Goal: Task Accomplishment & Management: Manage account settings

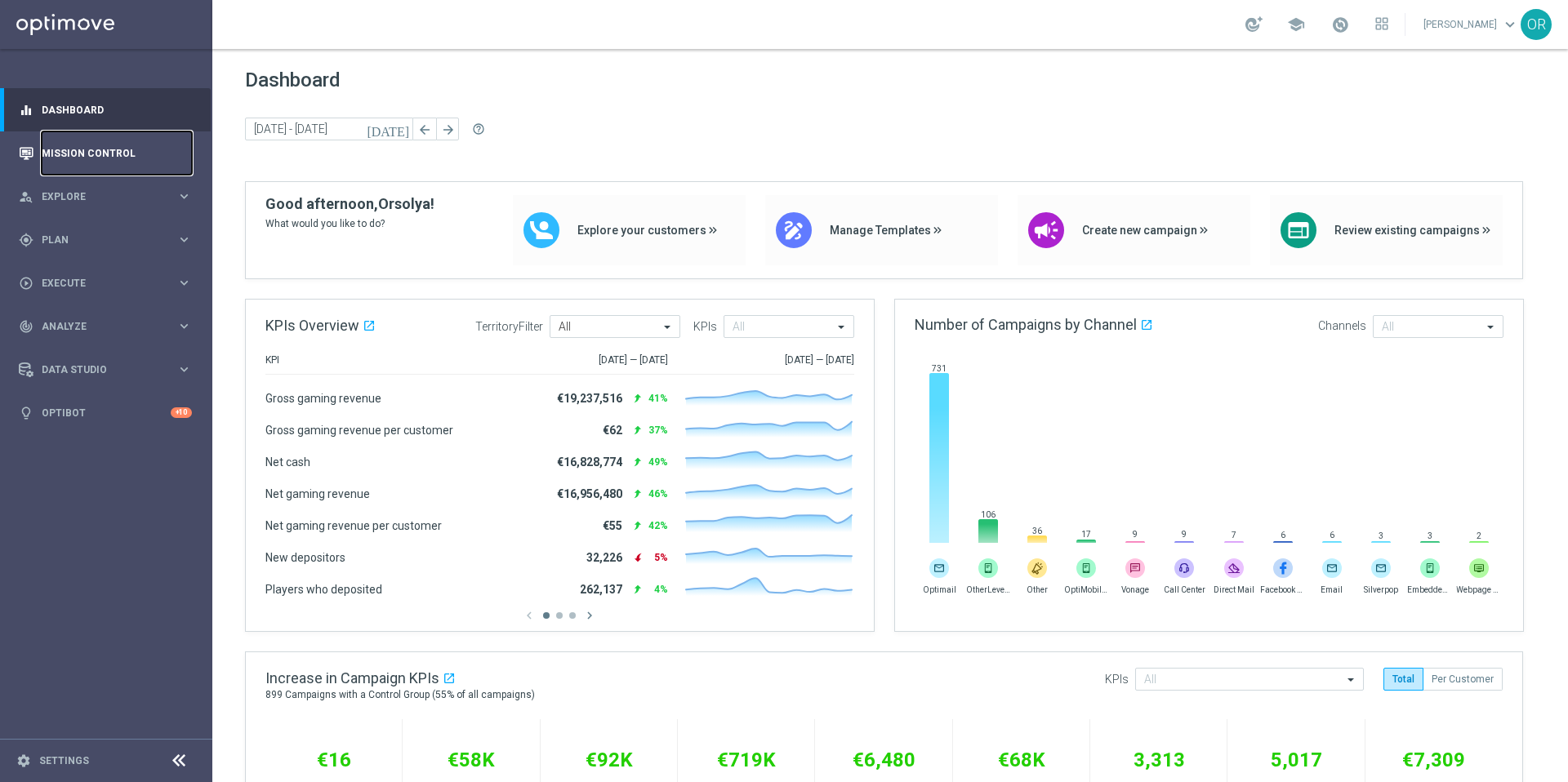
click at [98, 152] on link "Mission Control" at bounding box center [116, 153] width 151 height 44
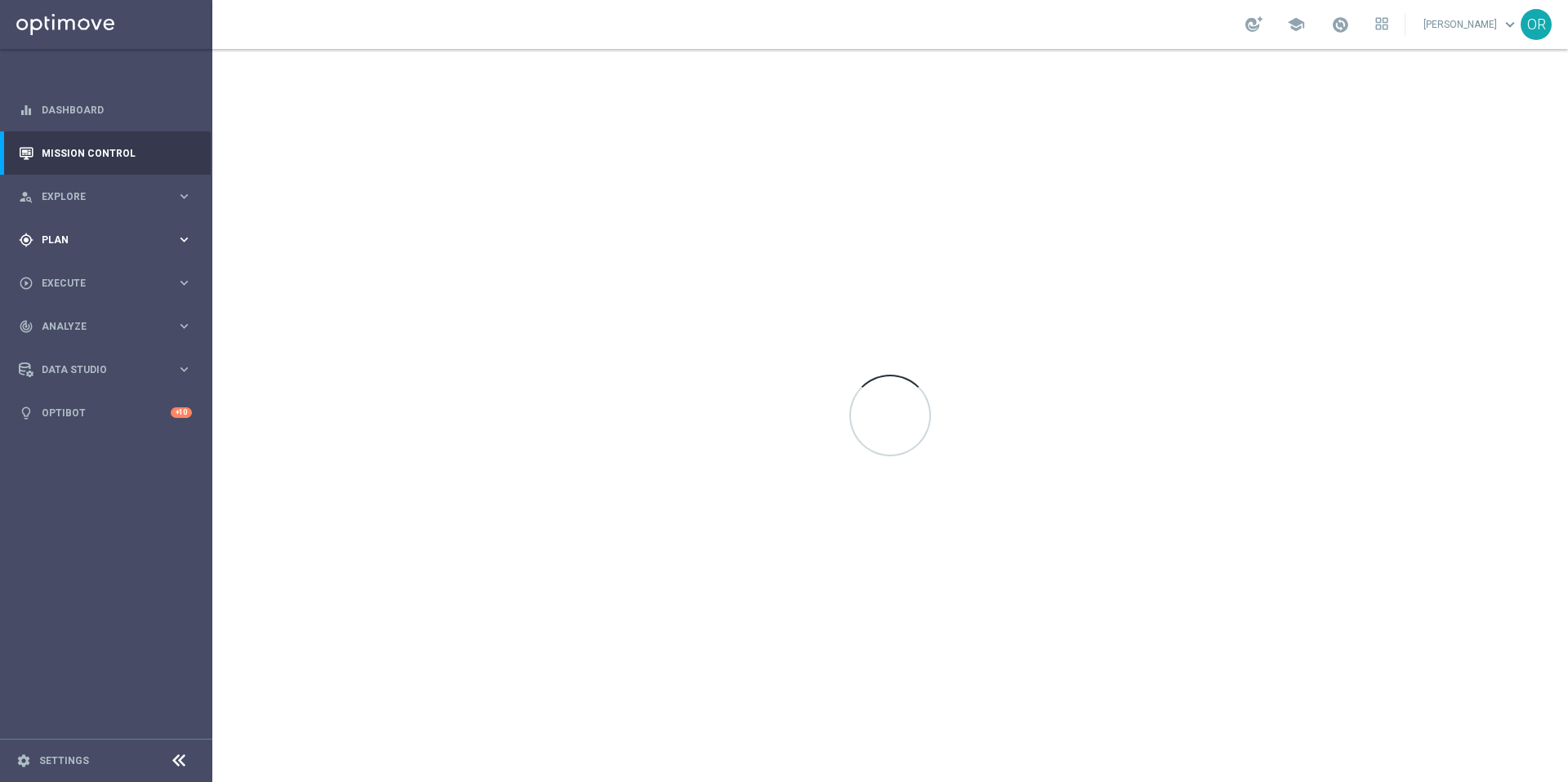
click at [98, 240] on span "Plan" at bounding box center [109, 240] width 134 height 9
click at [96, 324] on span "Templates" at bounding box center [101, 323] width 116 height 9
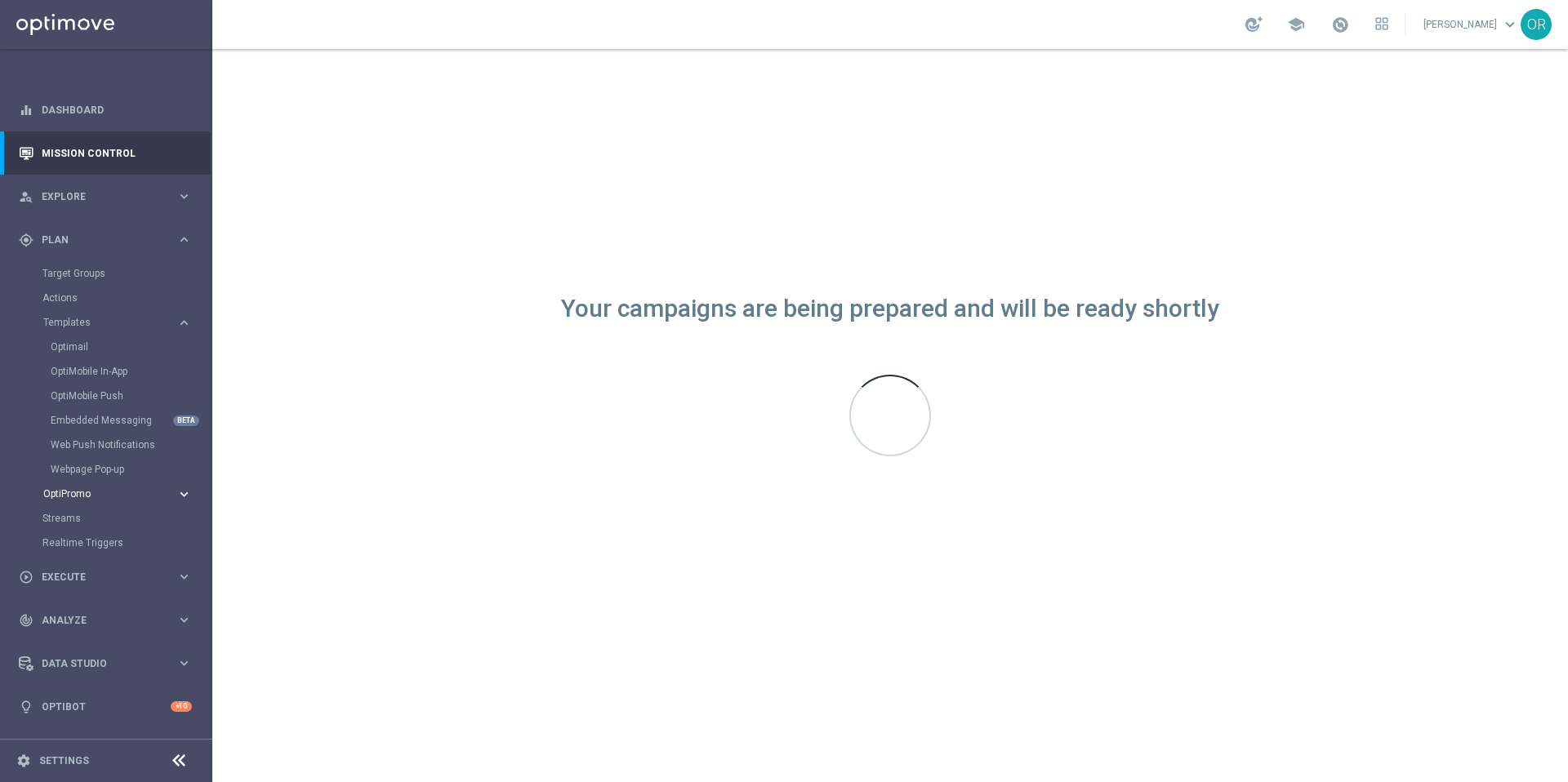
click at [110, 496] on span "OptiPromo" at bounding box center [101, 494] width 116 height 9
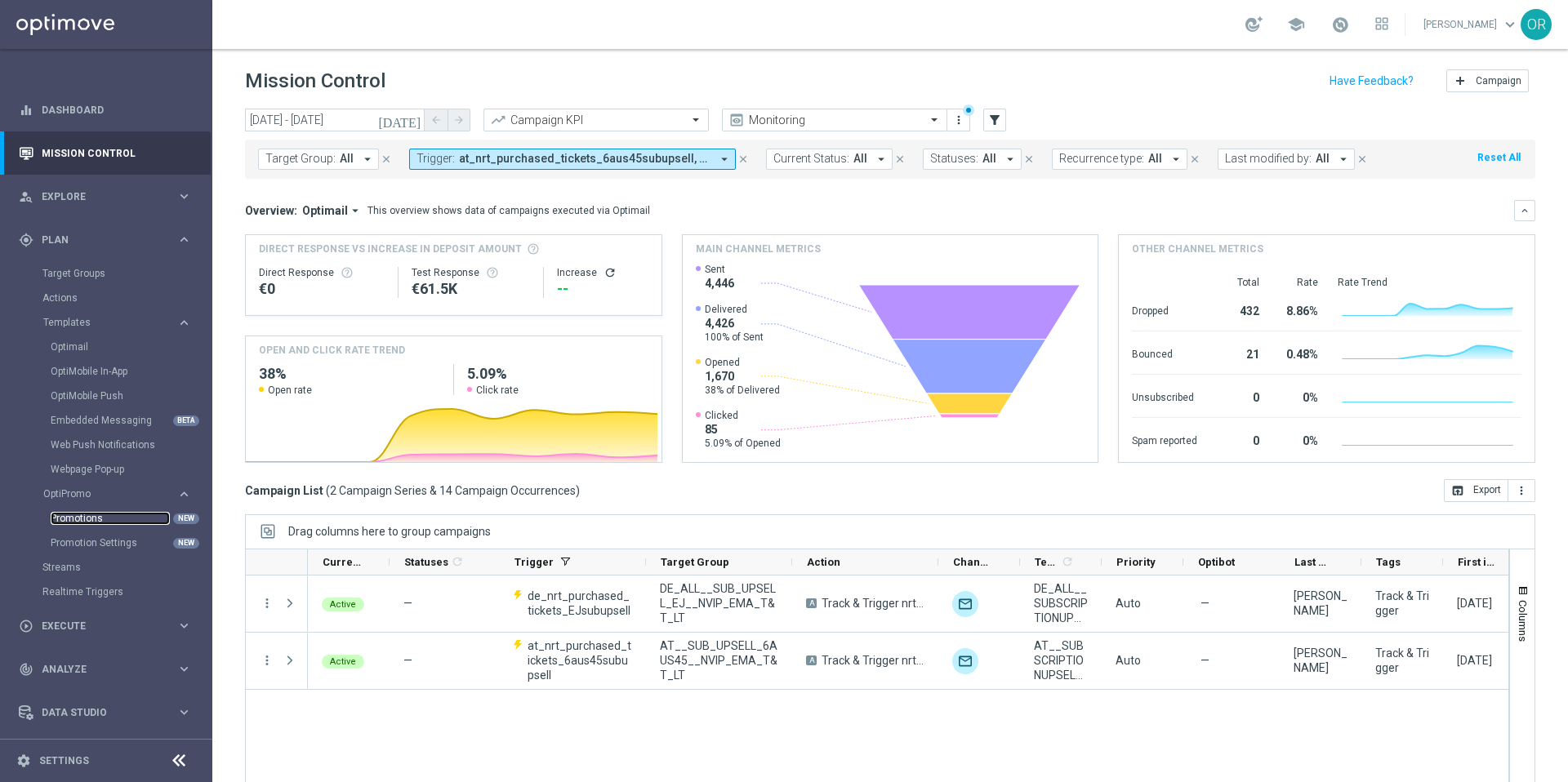
click at [137, 513] on link "Promotions" at bounding box center [110, 519] width 119 height 13
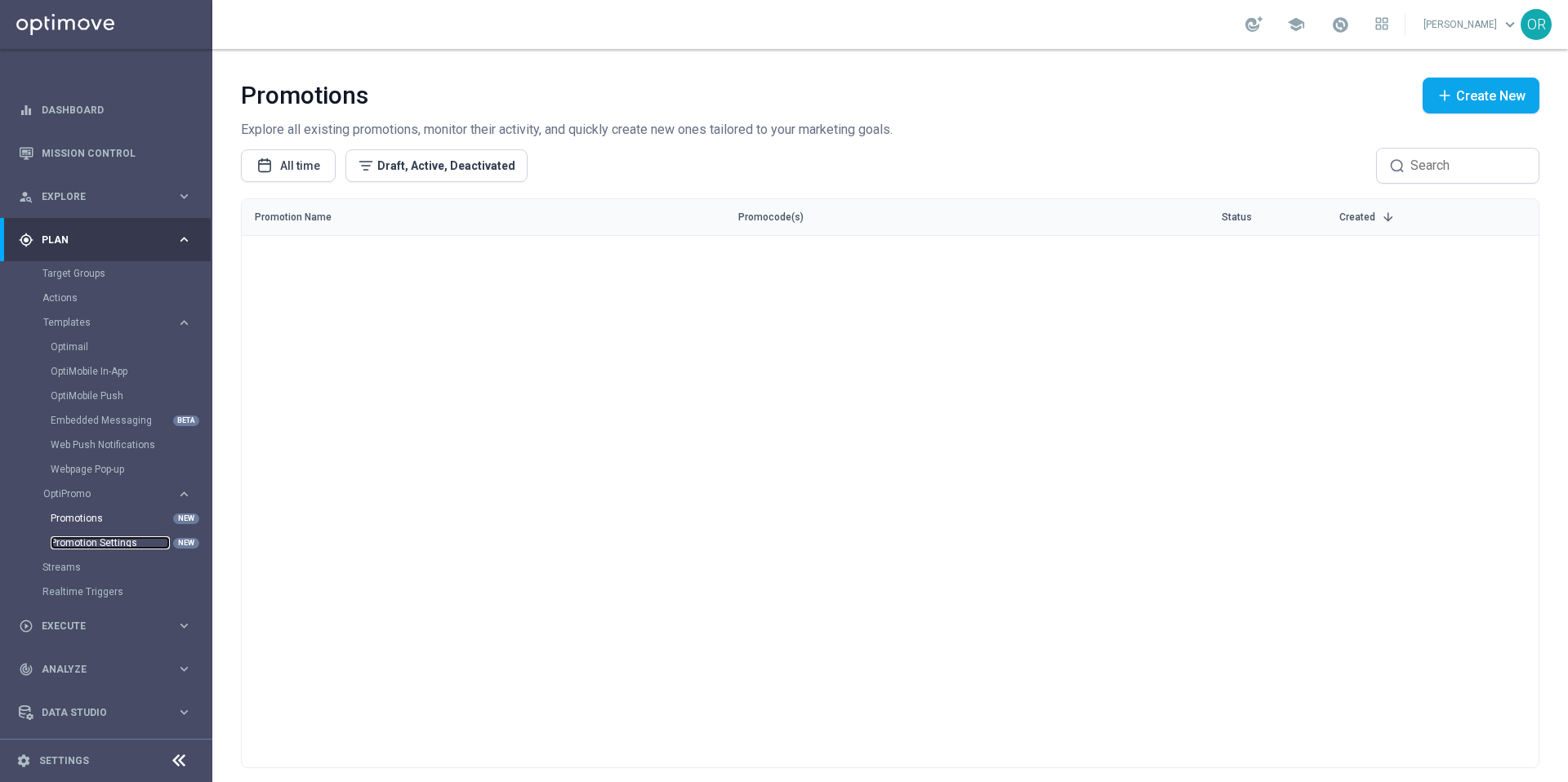
click at [93, 546] on link "Promotion Settings" at bounding box center [110, 543] width 119 height 13
